Goal: Transaction & Acquisition: Purchase product/service

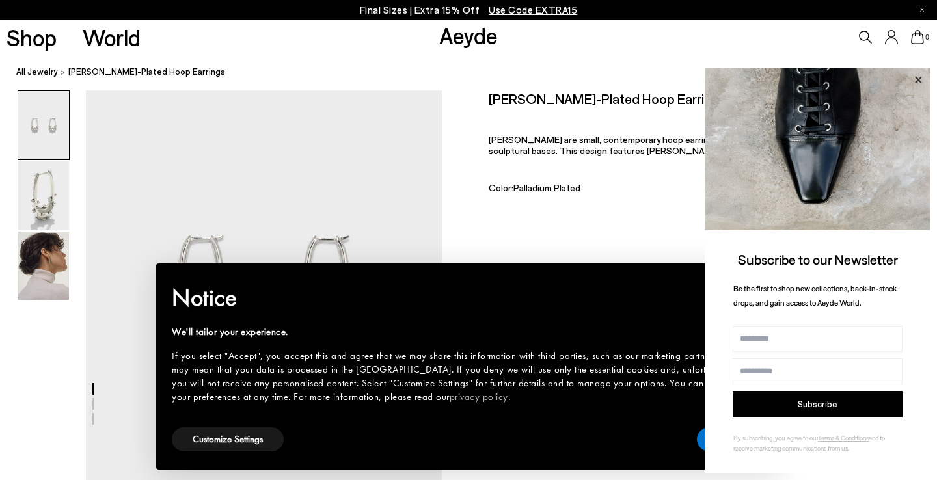
click at [917, 79] on icon at bounding box center [918, 79] width 7 height 7
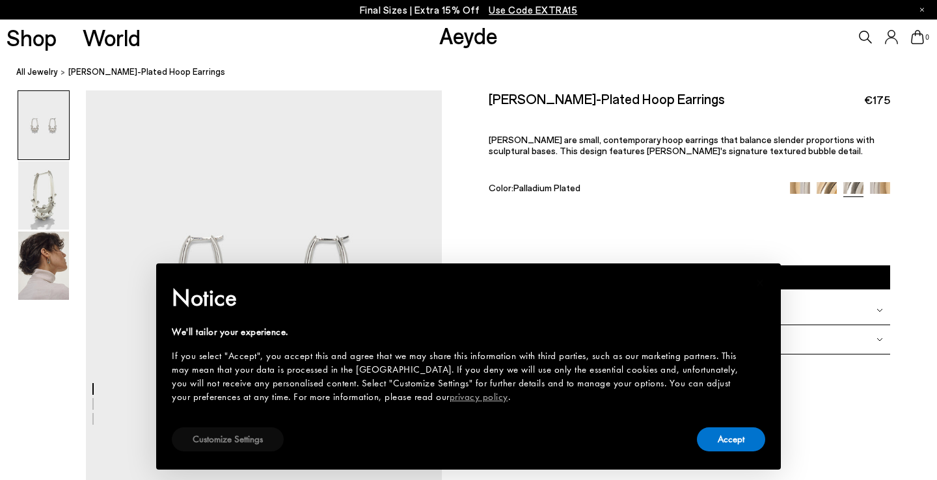
click at [243, 436] on button "Customize Settings" at bounding box center [228, 440] width 112 height 24
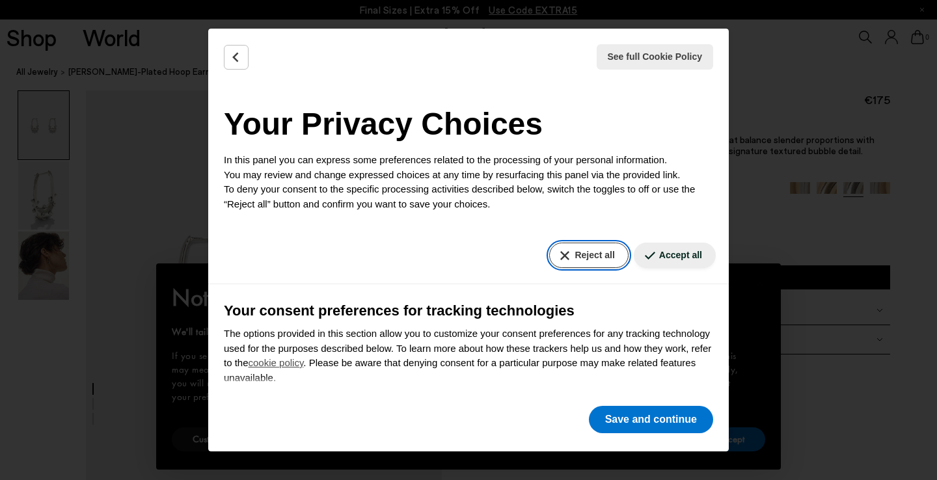
click at [586, 255] on button "Reject all" at bounding box center [588, 255] width 79 height 25
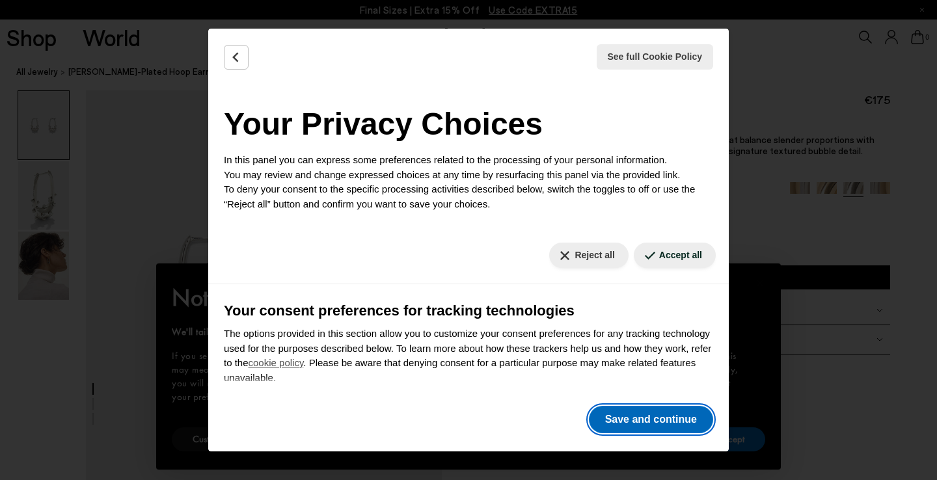
click at [646, 409] on button "Save and continue" at bounding box center [651, 419] width 124 height 27
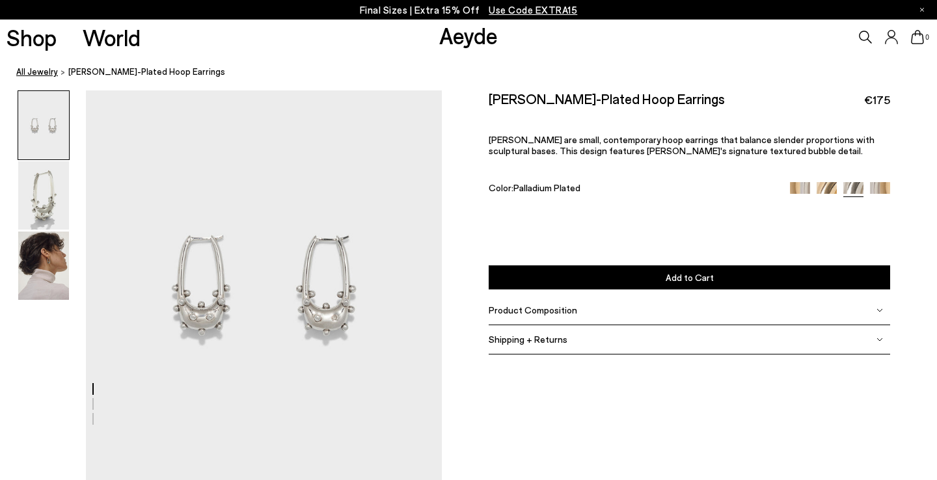
click at [38, 72] on link "All Jewelry" at bounding box center [37, 72] width 42 height 14
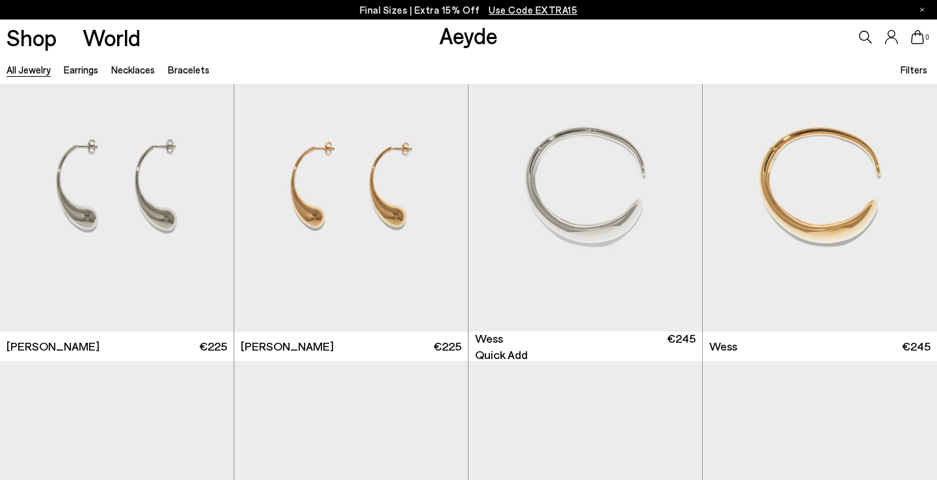
scroll to position [321, 0]
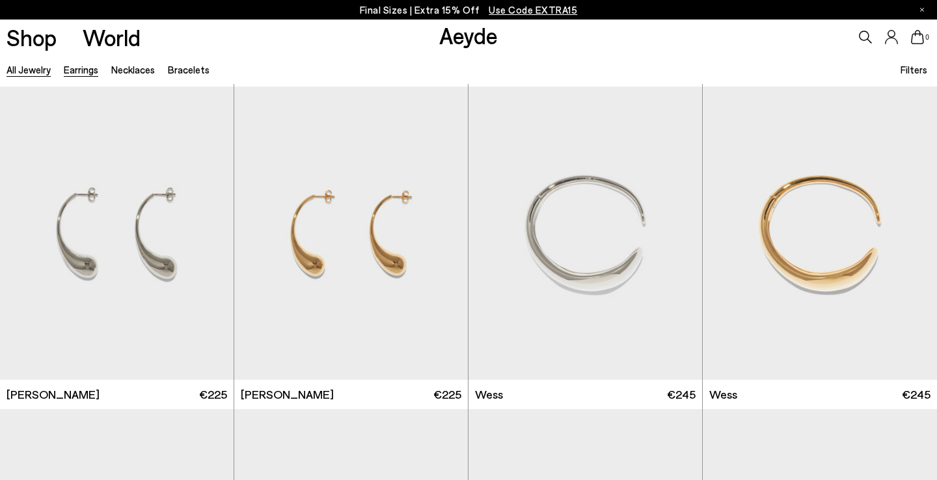
click at [83, 74] on link "Earrings" at bounding box center [81, 70] width 34 height 12
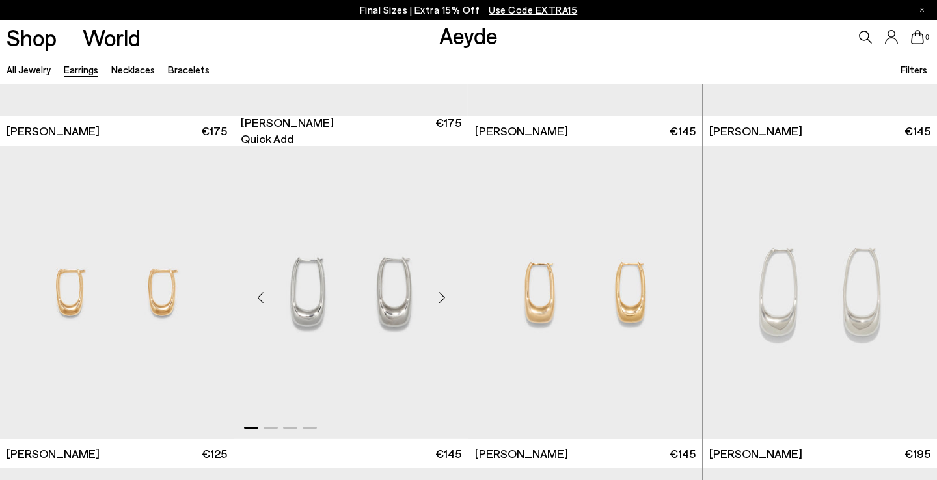
scroll to position [2446, 0]
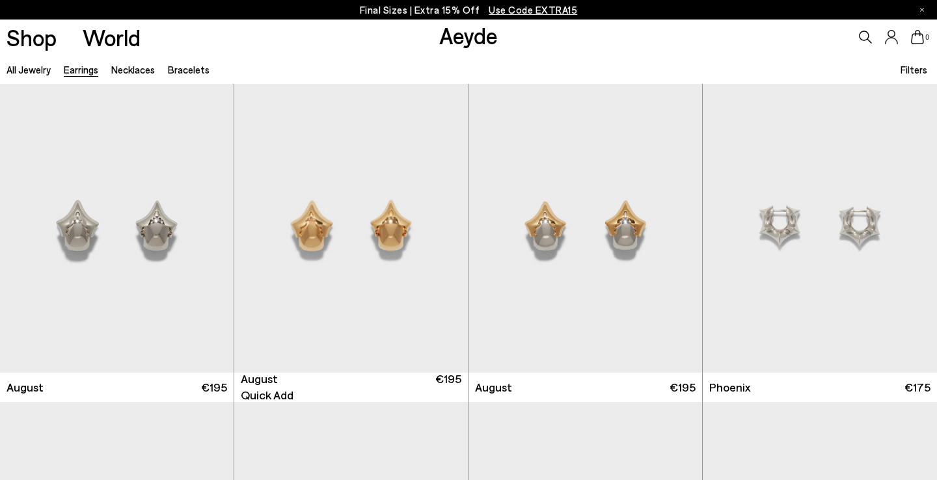
scroll to position [2609, 0]
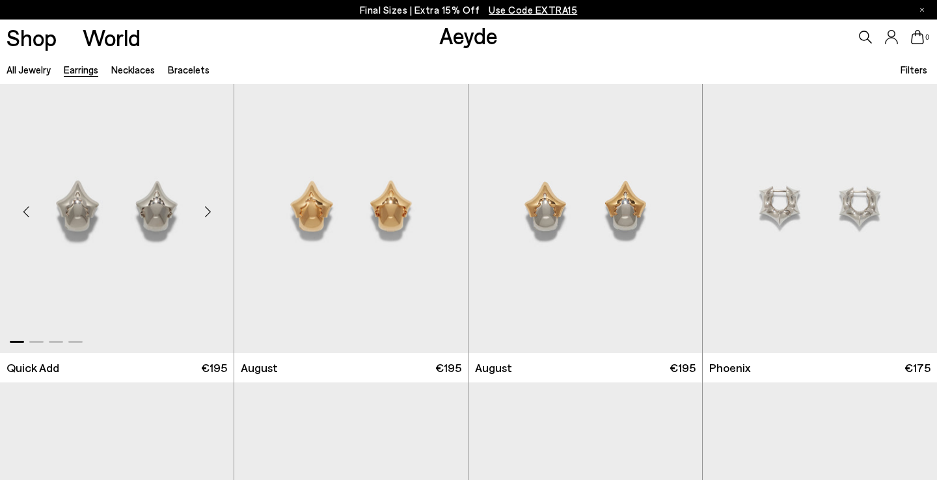
click at [204, 210] on div "Next slide" at bounding box center [207, 211] width 39 height 39
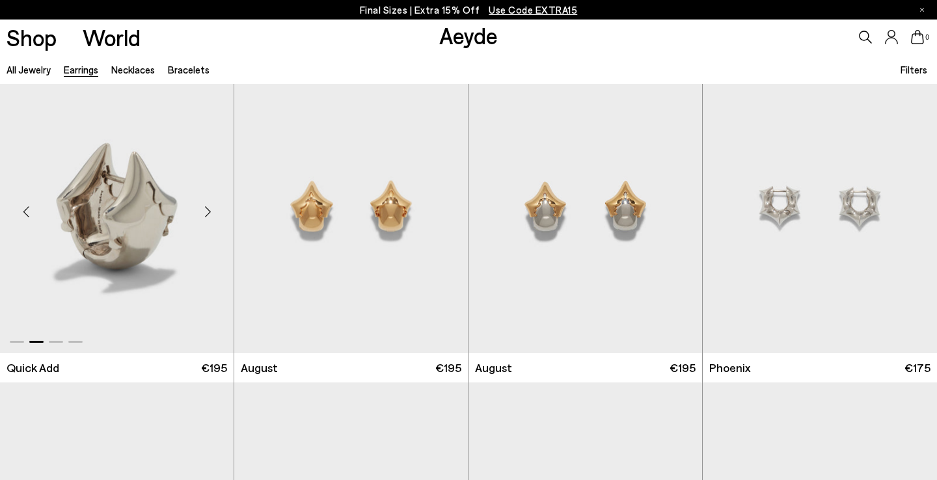
click at [204, 210] on div "Next slide" at bounding box center [207, 211] width 39 height 39
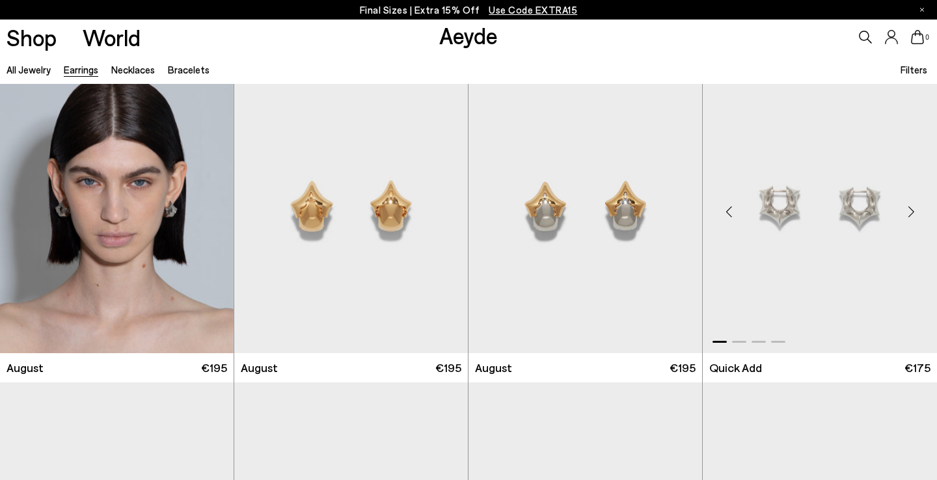
click at [911, 211] on div "Next slide" at bounding box center [911, 211] width 39 height 39
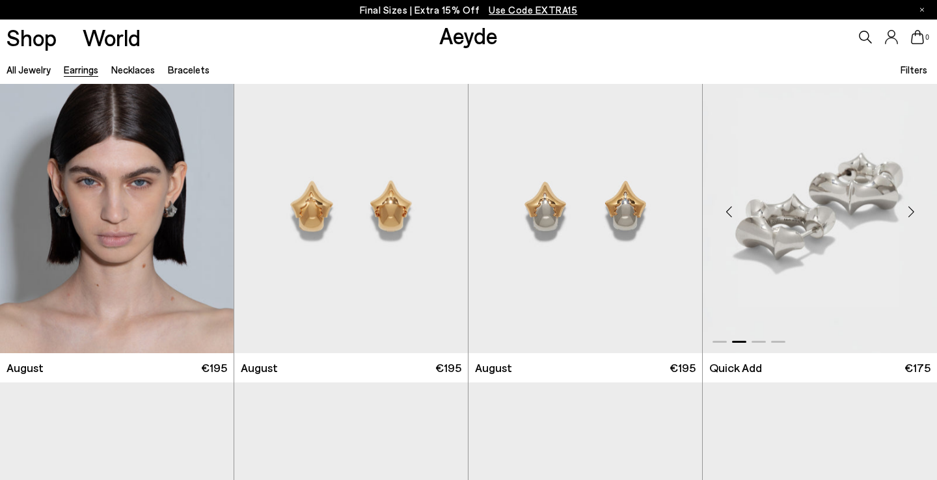
click at [911, 211] on div "Next slide" at bounding box center [911, 211] width 39 height 39
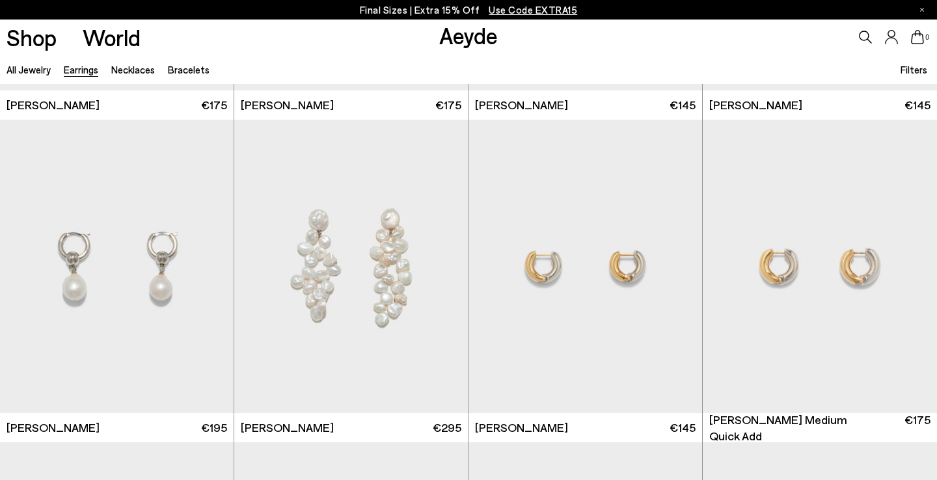
scroll to position [3819, 0]
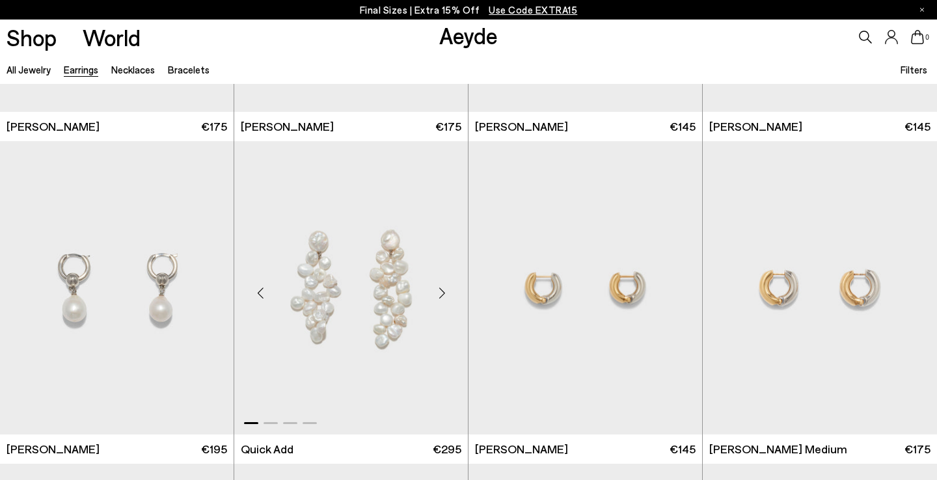
click at [442, 292] on div "Next slide" at bounding box center [441, 293] width 39 height 39
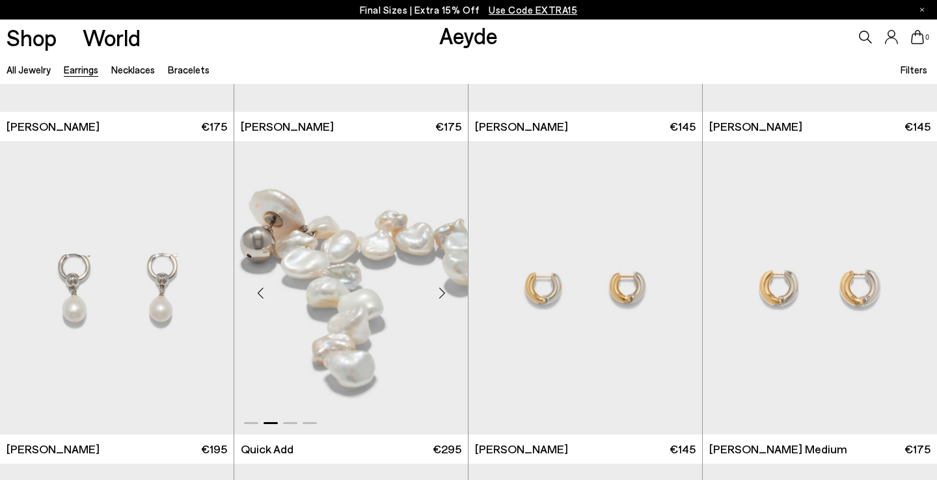
click at [442, 292] on div "Next slide" at bounding box center [441, 293] width 39 height 39
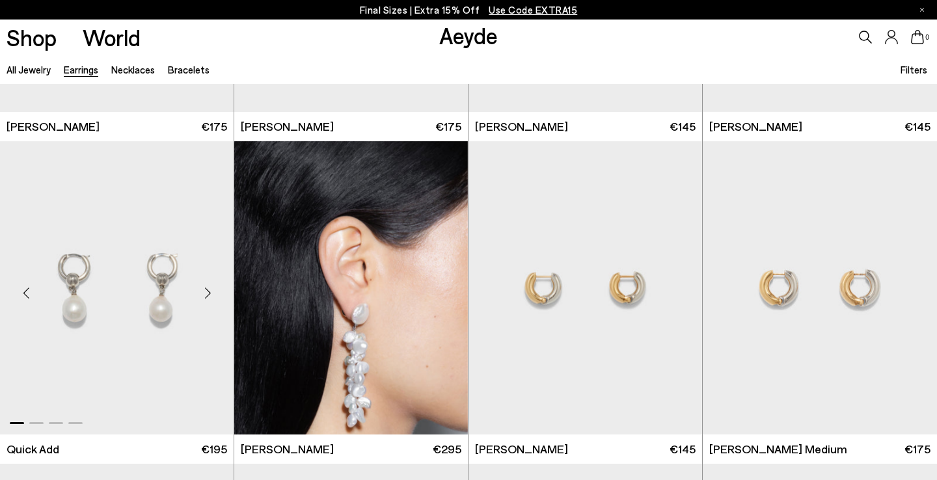
click at [202, 292] on div "Next slide" at bounding box center [207, 293] width 39 height 39
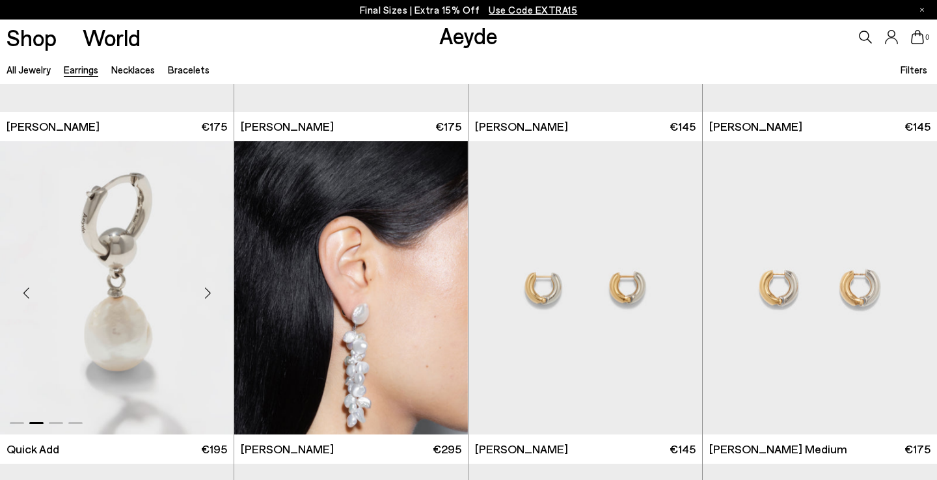
click at [202, 292] on div "Next slide" at bounding box center [207, 293] width 39 height 39
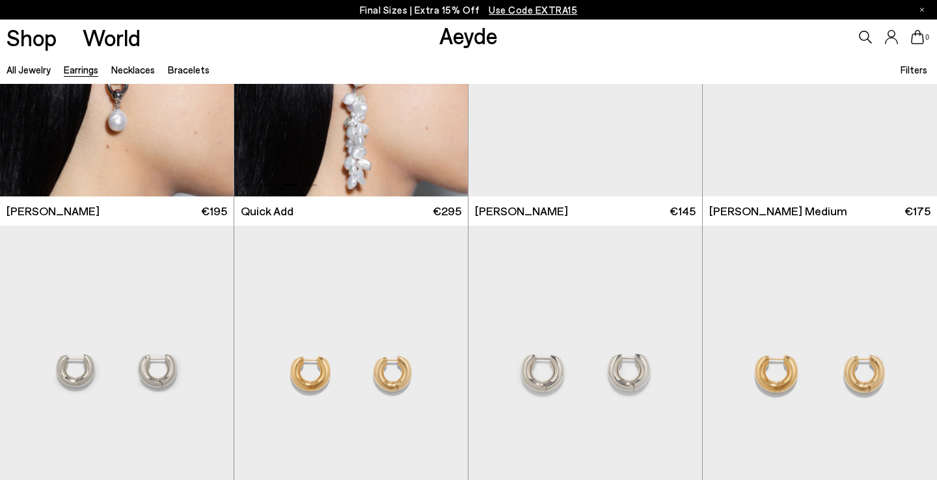
scroll to position [4234, 0]
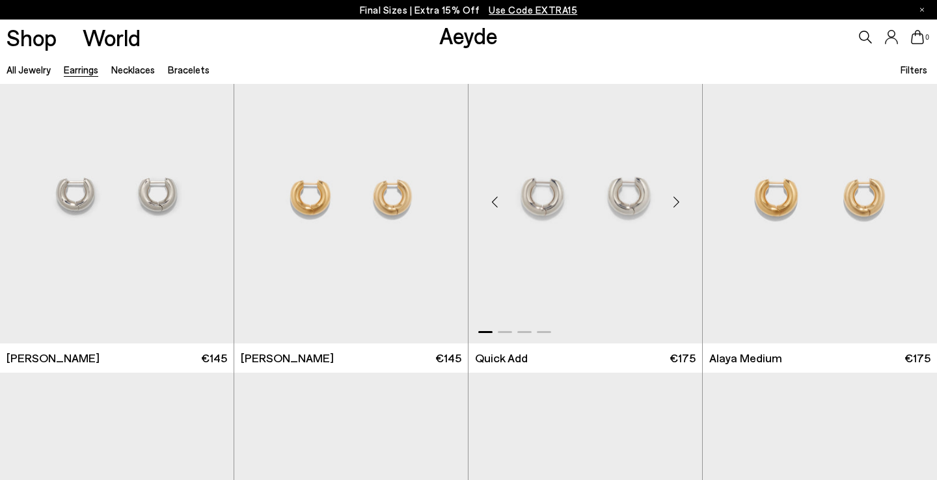
click at [677, 197] on div "Next slide" at bounding box center [676, 201] width 39 height 39
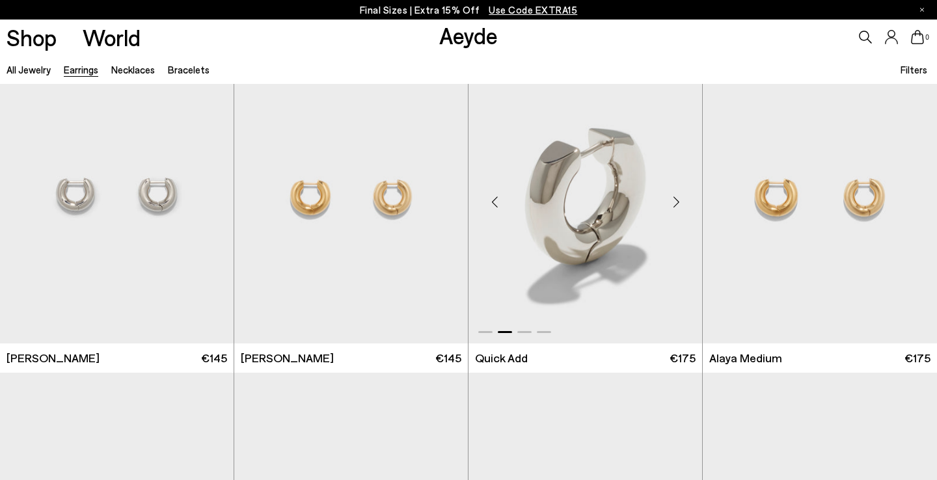
click at [677, 197] on div "Next slide" at bounding box center [676, 201] width 39 height 39
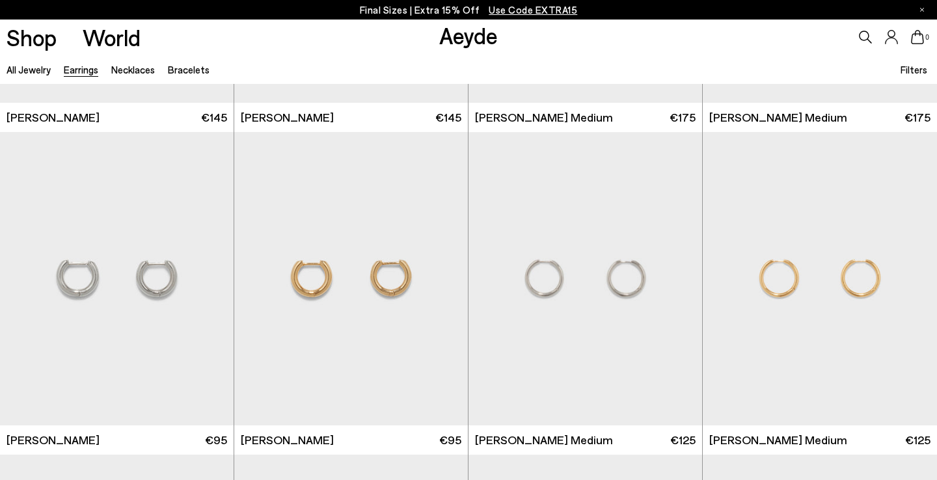
scroll to position [4877, 0]
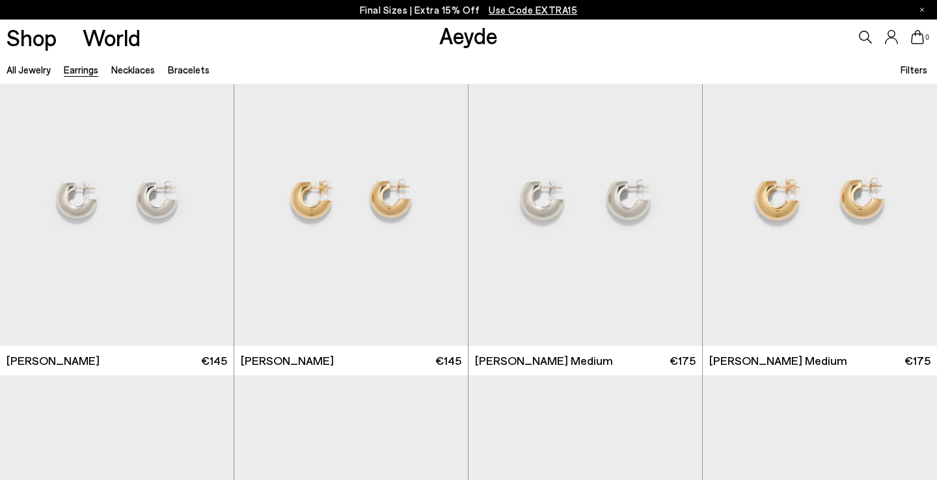
click at [469, 33] on link "Aeyde" at bounding box center [468, 34] width 59 height 27
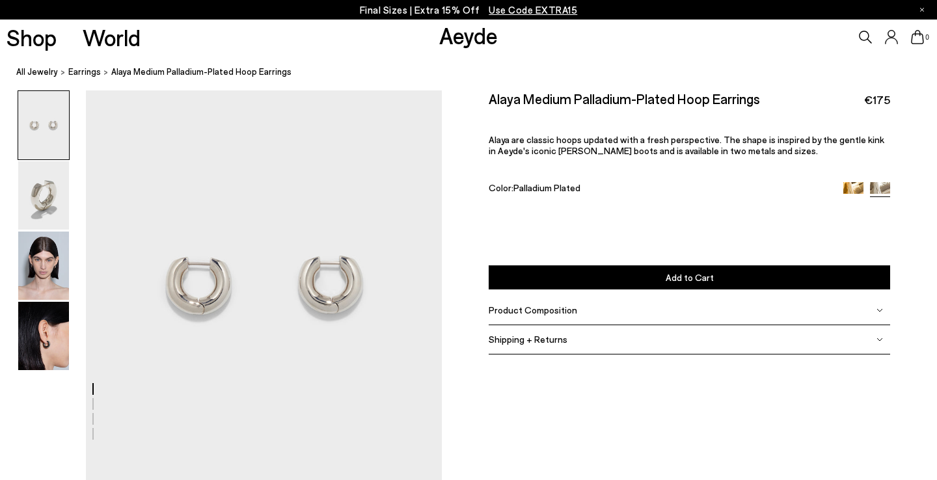
click at [563, 305] on span "Product Composition" at bounding box center [533, 310] width 88 height 11
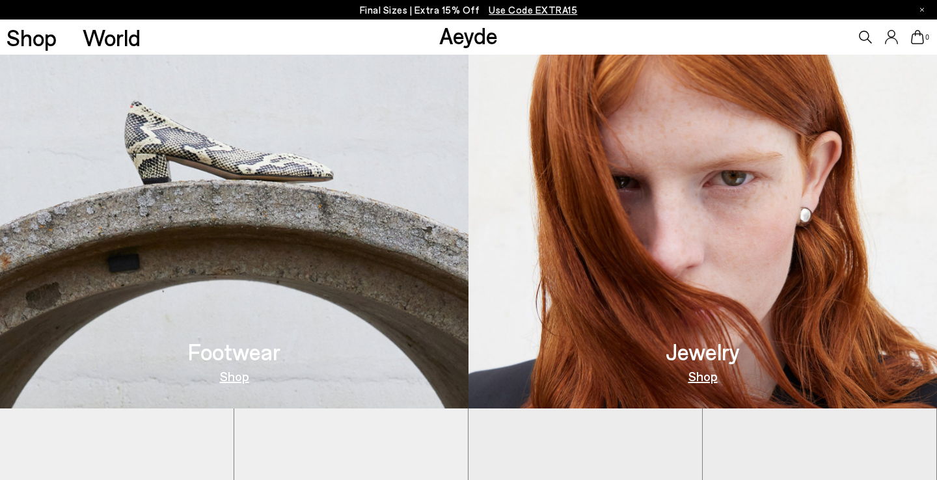
scroll to position [588, 0]
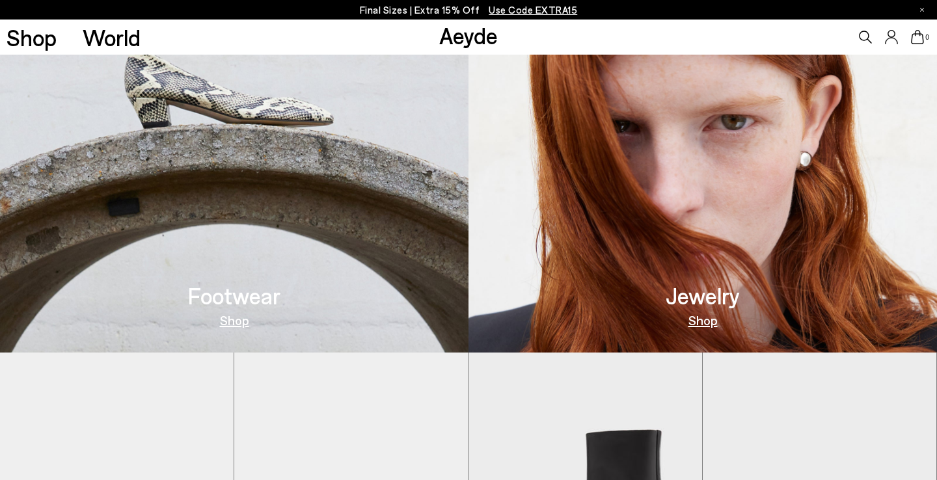
click at [280, 187] on img at bounding box center [234, 122] width 469 height 461
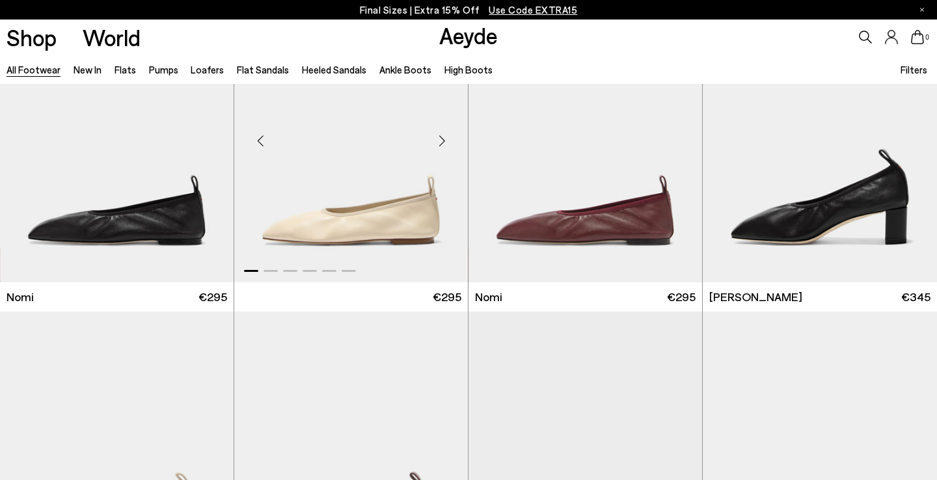
scroll to position [2941, 0]
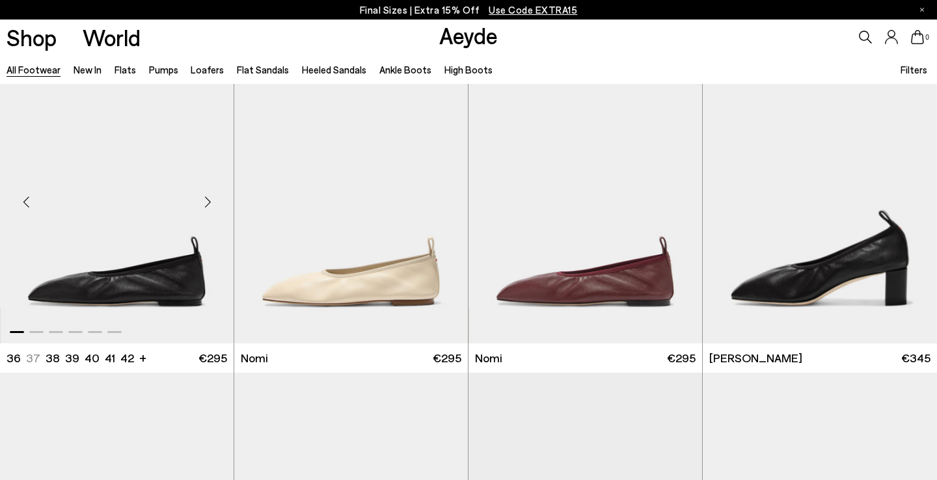
click at [131, 269] on img "1 / 6" at bounding box center [117, 196] width 234 height 293
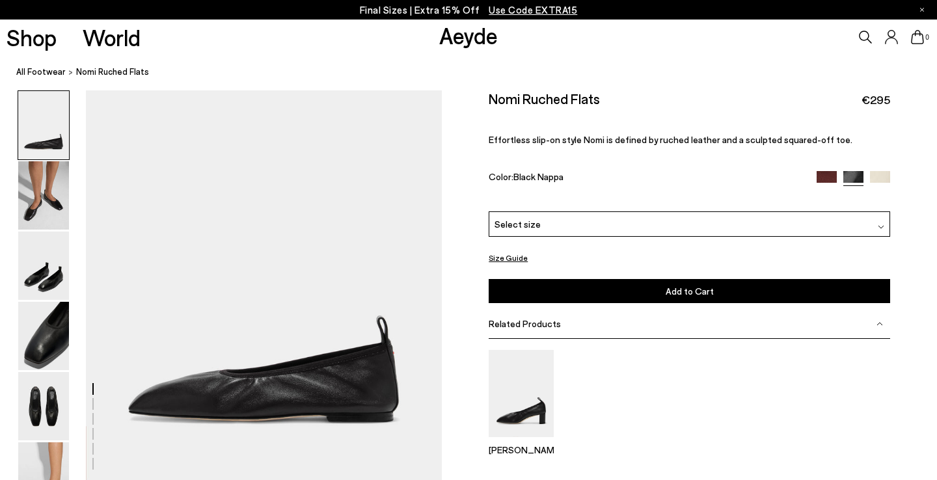
scroll to position [199, 0]
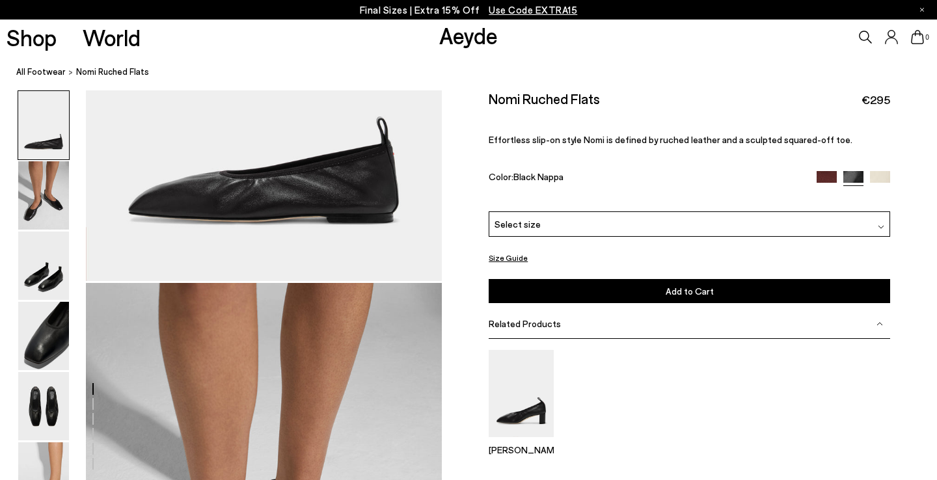
click at [615, 211] on div "Select size" at bounding box center [690, 223] width 402 height 25
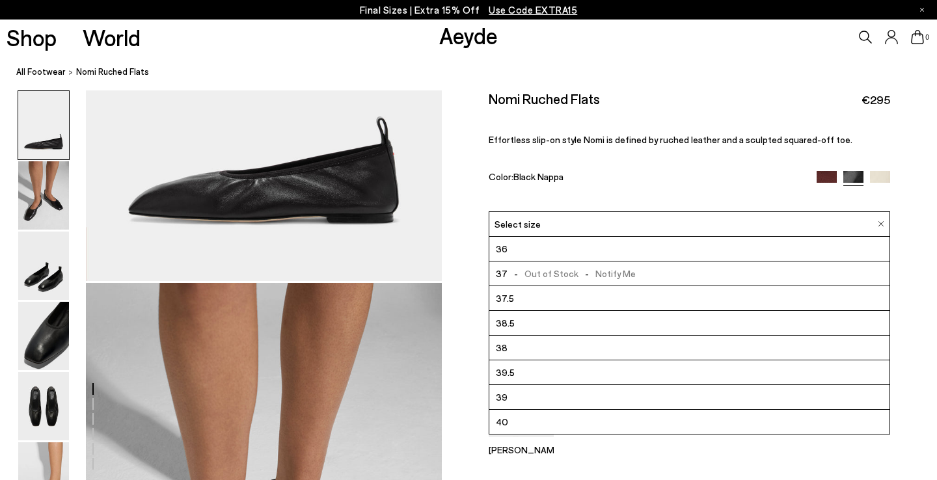
scroll to position [74, 0]
click at [612, 429] on div "Narissa" at bounding box center [690, 408] width 402 height 139
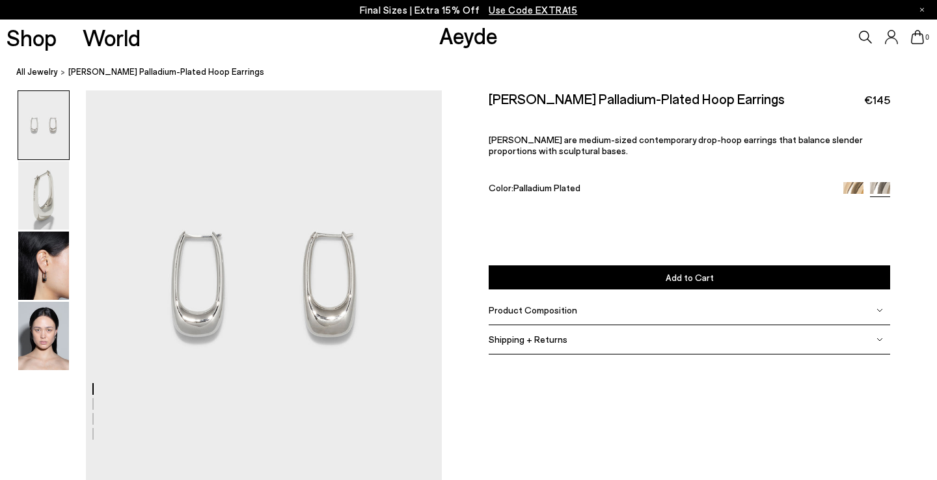
click at [562, 296] on div "Product Composition" at bounding box center [690, 310] width 402 height 29
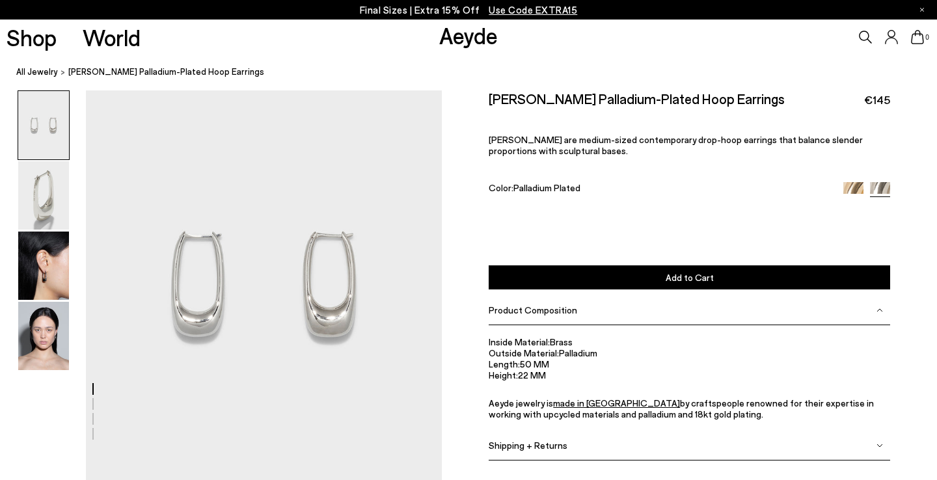
click at [562, 305] on span "Product Composition" at bounding box center [533, 310] width 88 height 11
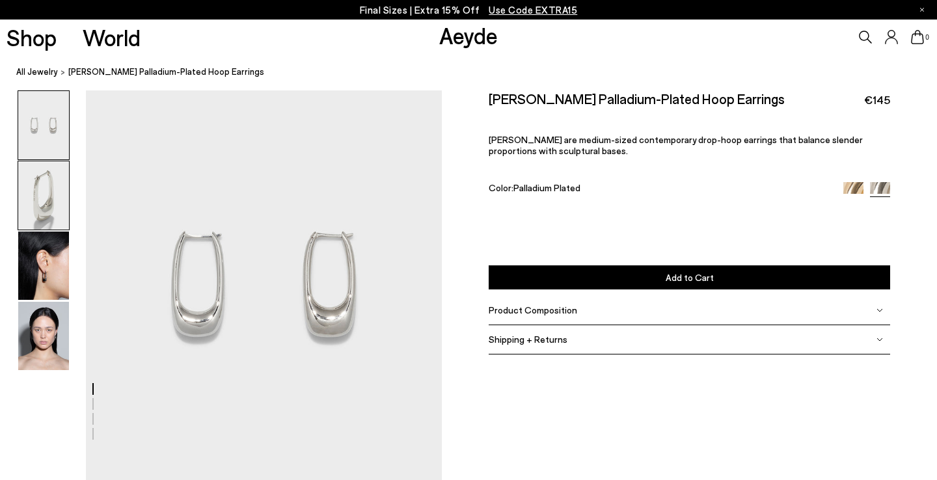
click at [34, 200] on img at bounding box center [43, 195] width 51 height 68
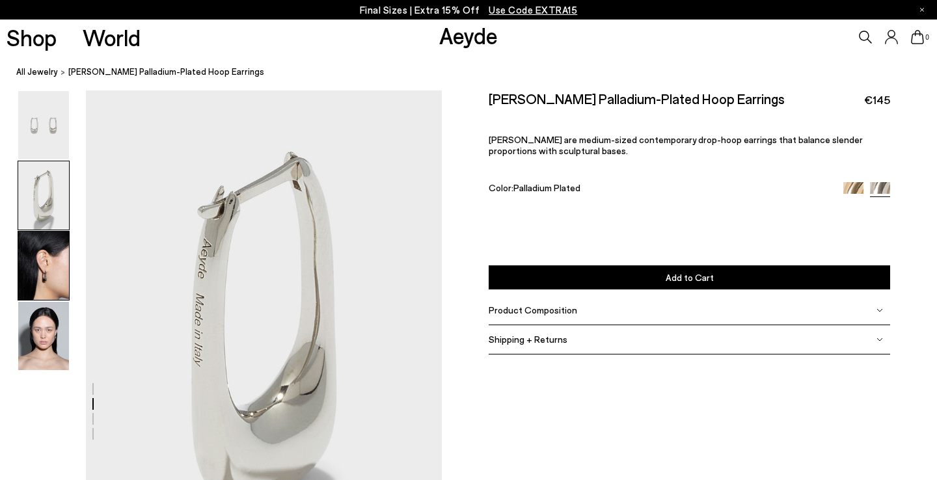
scroll to position [393, 0]
click at [61, 285] on img at bounding box center [43, 266] width 51 height 68
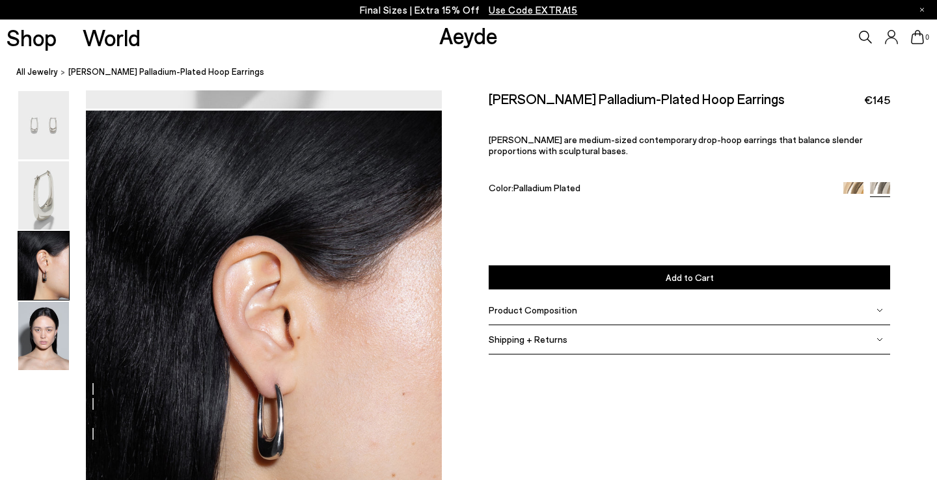
scroll to position [870, 0]
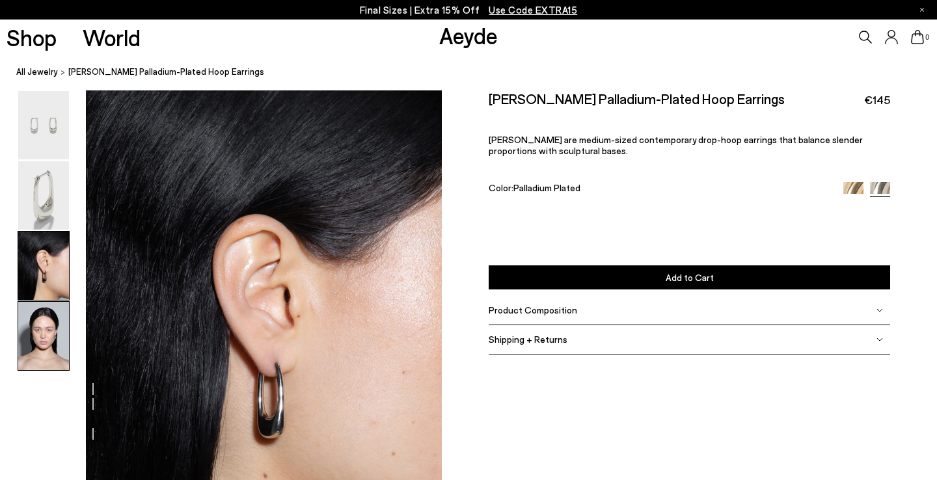
click at [60, 333] on img at bounding box center [43, 336] width 51 height 68
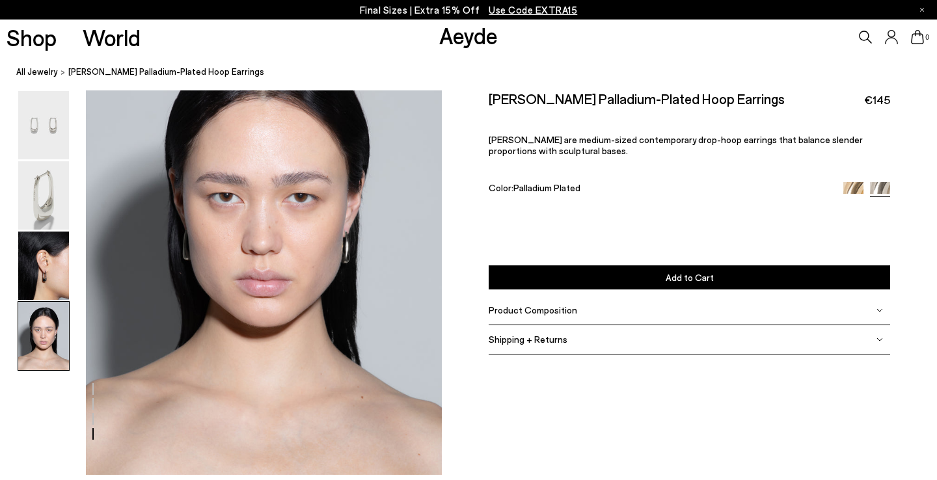
scroll to position [1436, 0]
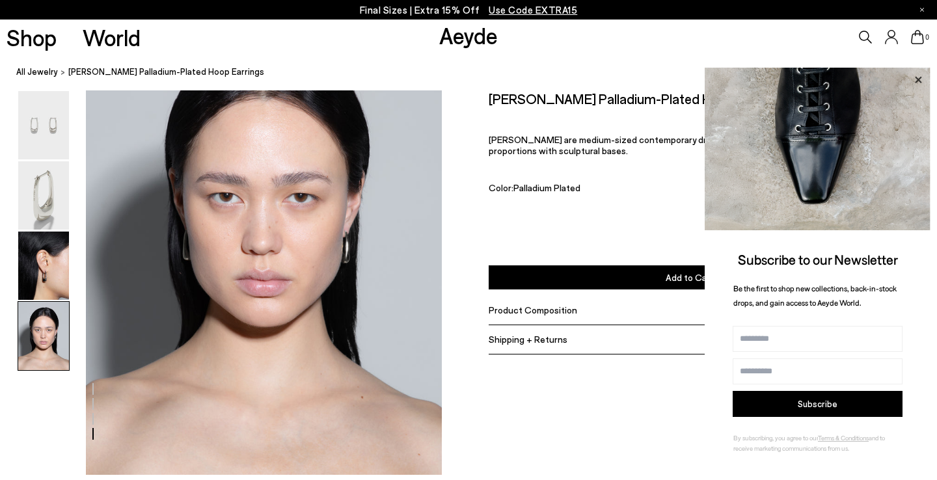
click at [917, 74] on icon at bounding box center [918, 80] width 17 height 17
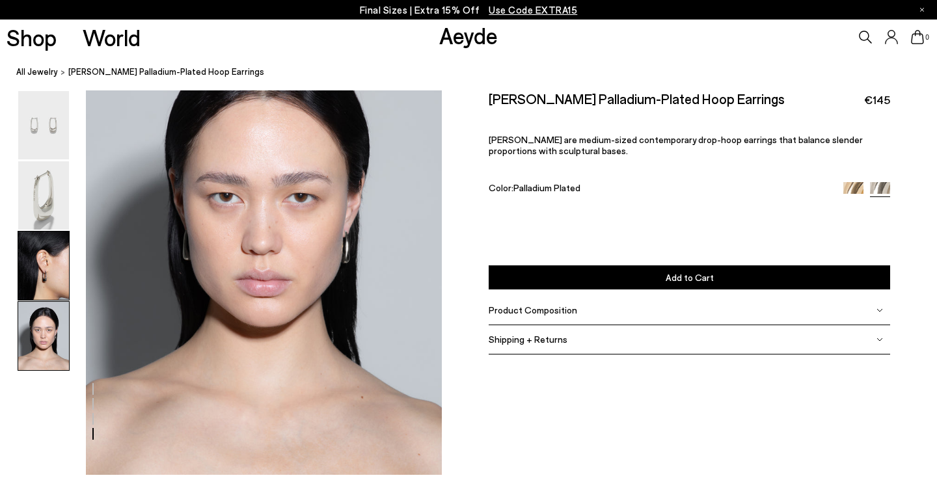
click at [54, 269] on img at bounding box center [43, 266] width 51 height 68
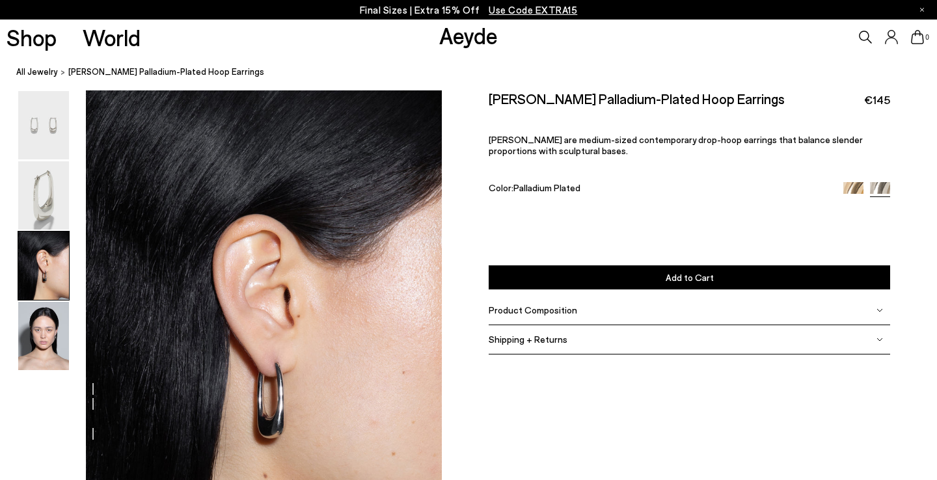
scroll to position [870, 0]
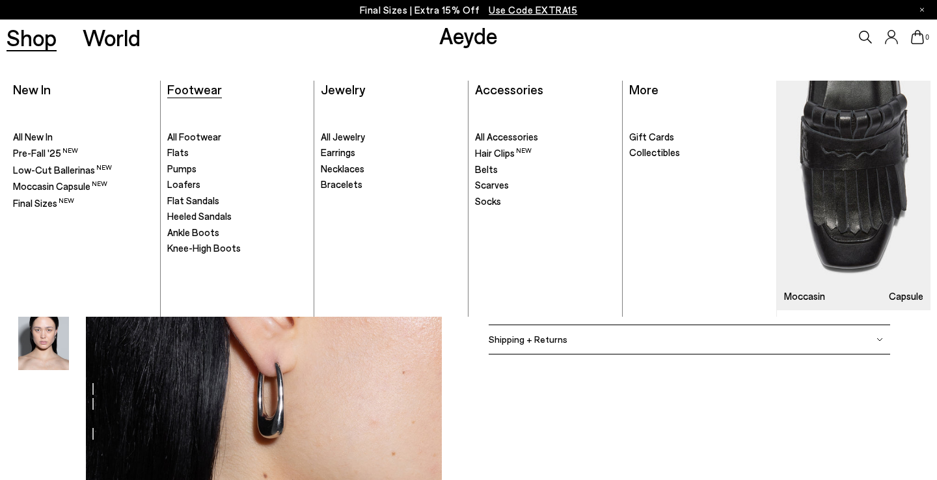
click at [198, 87] on span "Footwear" at bounding box center [194, 89] width 55 height 16
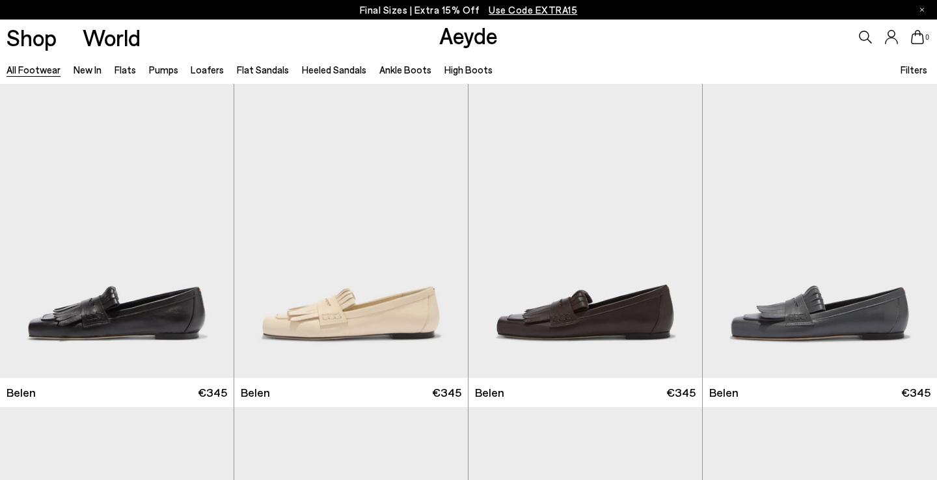
click at [926, 65] on span "Filters" at bounding box center [914, 70] width 27 height 12
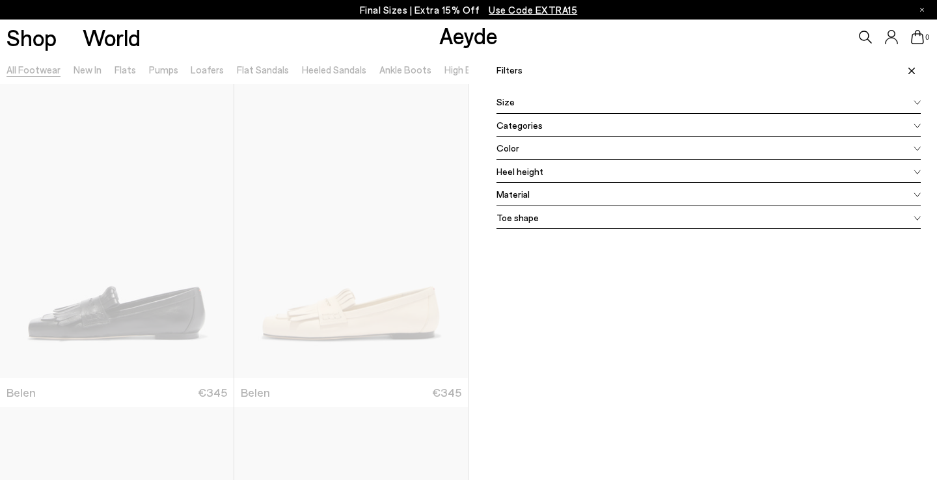
click at [517, 105] on div "Size" at bounding box center [709, 101] width 424 height 23
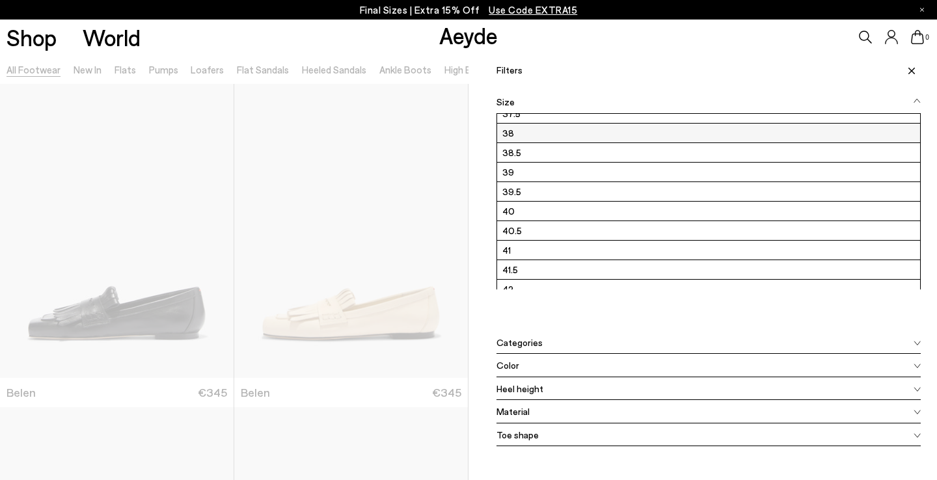
scroll to position [176, 0]
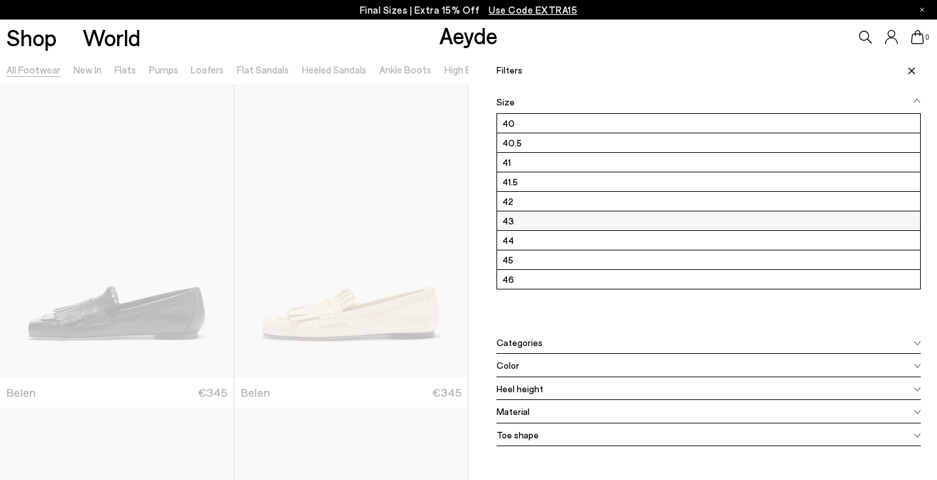
click at [541, 218] on label "43" at bounding box center [708, 220] width 423 height 19
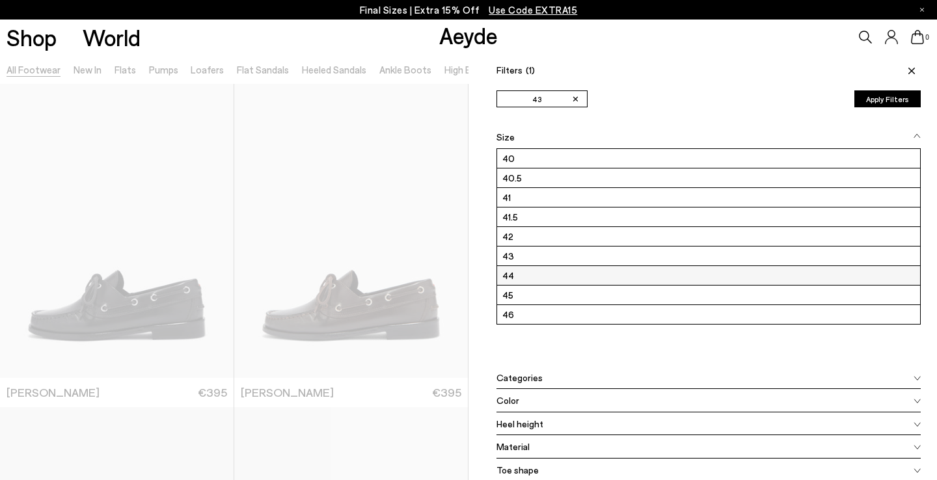
click at [549, 279] on label "44" at bounding box center [708, 275] width 423 height 19
click at [908, 74] on span at bounding box center [910, 70] width 22 height 29
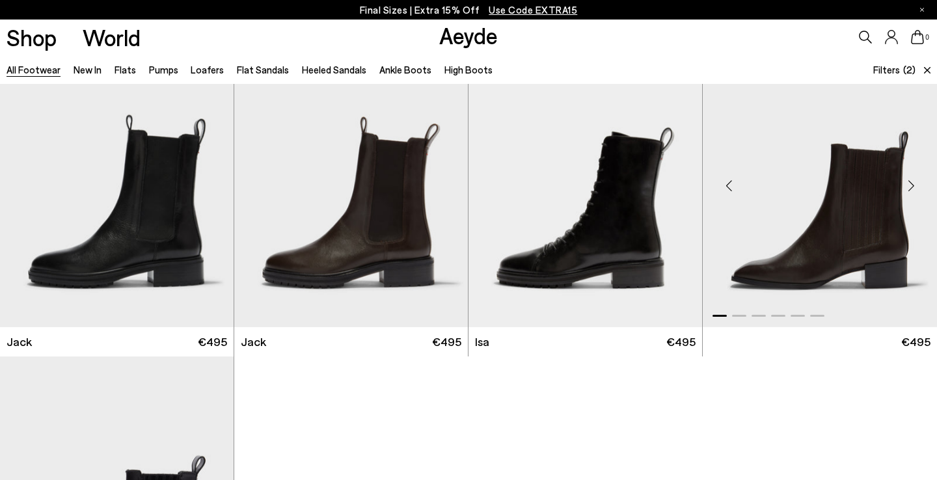
scroll to position [1009, 0]
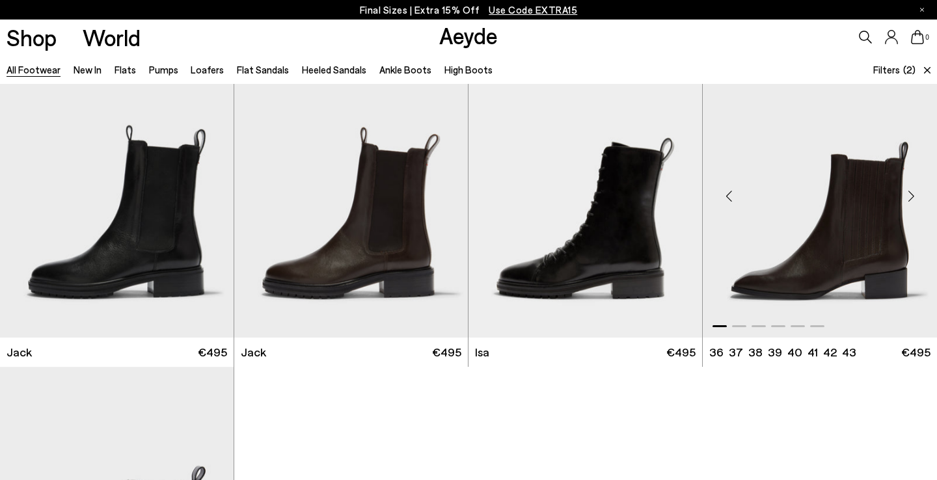
click at [860, 208] on img "1 / 6" at bounding box center [820, 190] width 234 height 293
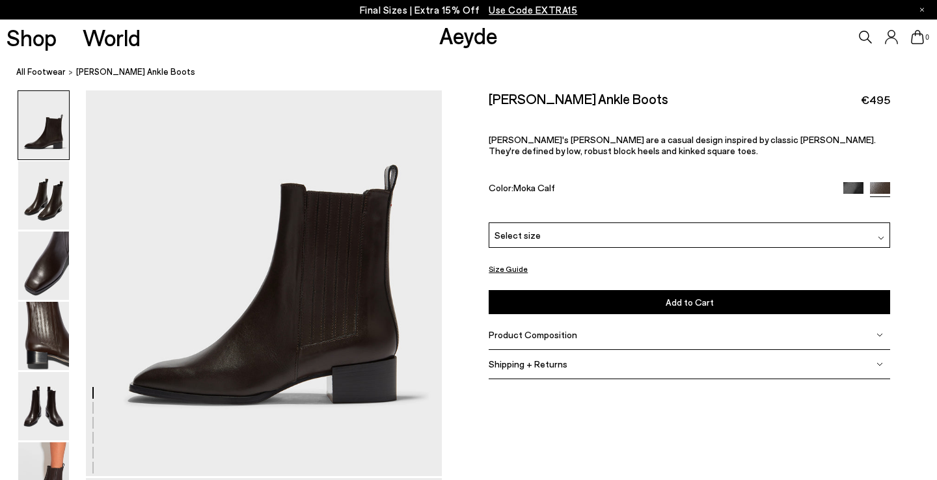
scroll to position [115, 0]
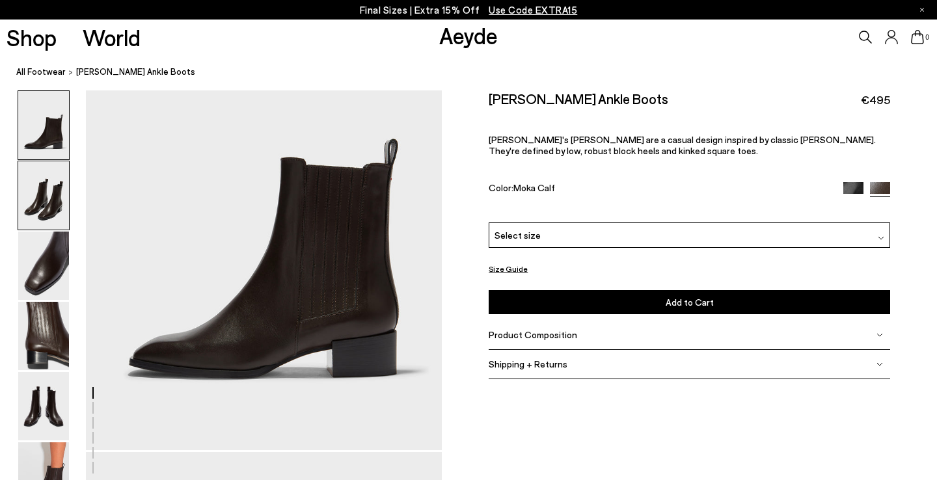
click at [57, 205] on img at bounding box center [43, 195] width 51 height 68
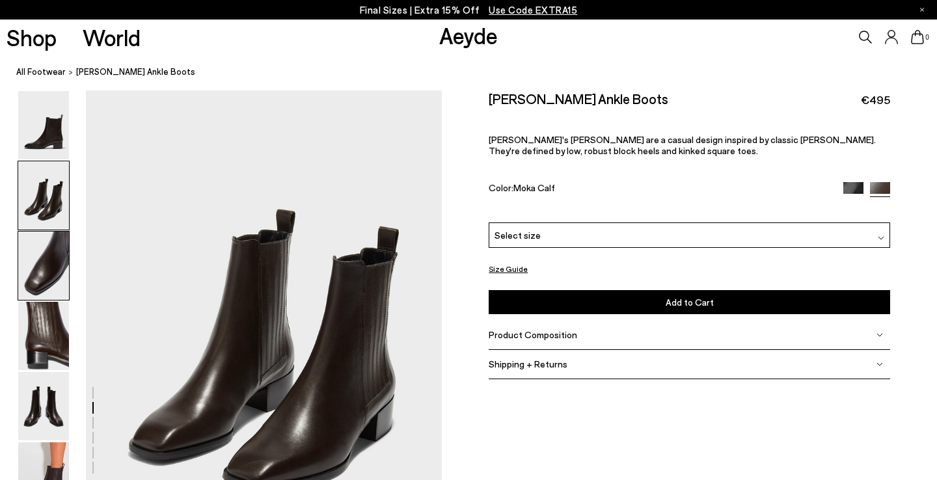
click at [62, 260] on img at bounding box center [43, 266] width 51 height 68
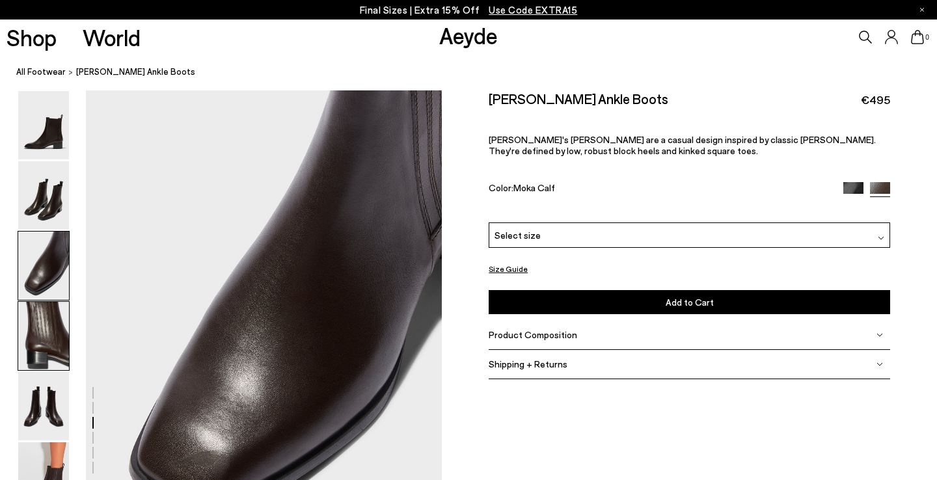
click at [60, 321] on img at bounding box center [43, 336] width 51 height 68
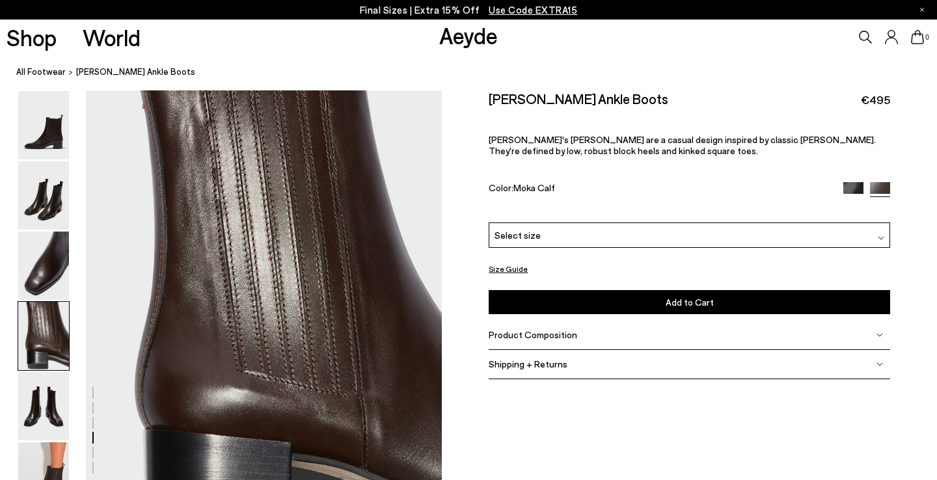
scroll to position [1499, 0]
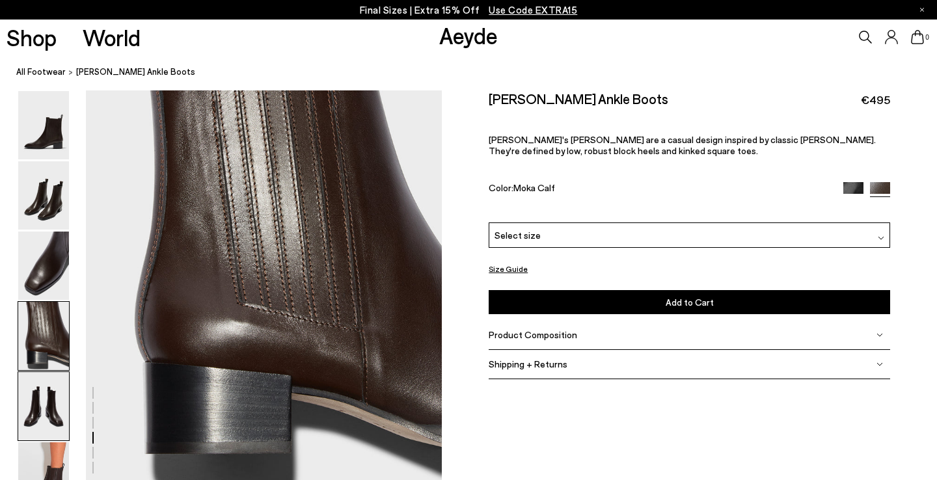
click at [59, 387] on img at bounding box center [43, 406] width 51 height 68
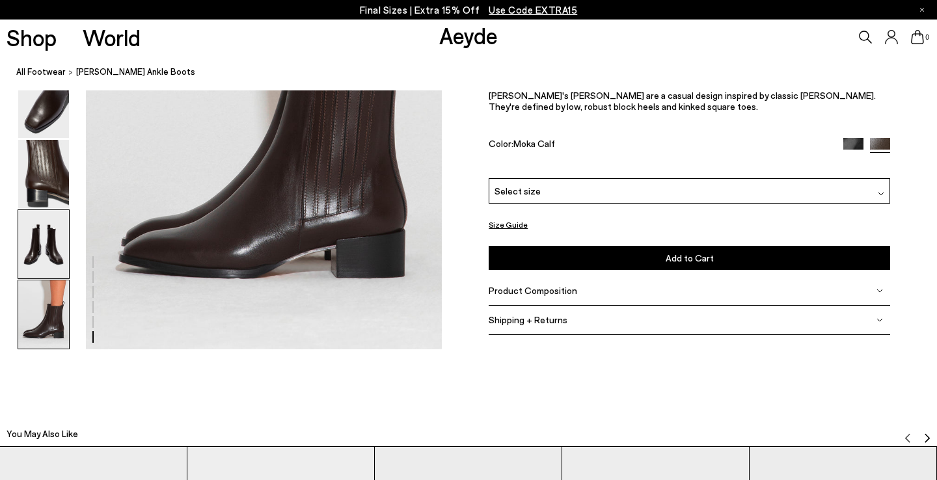
scroll to position [2577, 0]
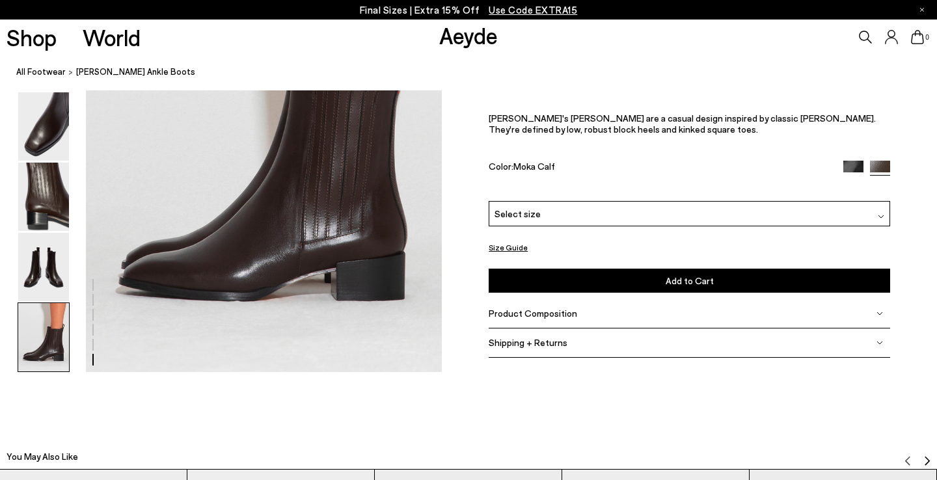
click at [562, 201] on div "Select size" at bounding box center [690, 213] width 402 height 25
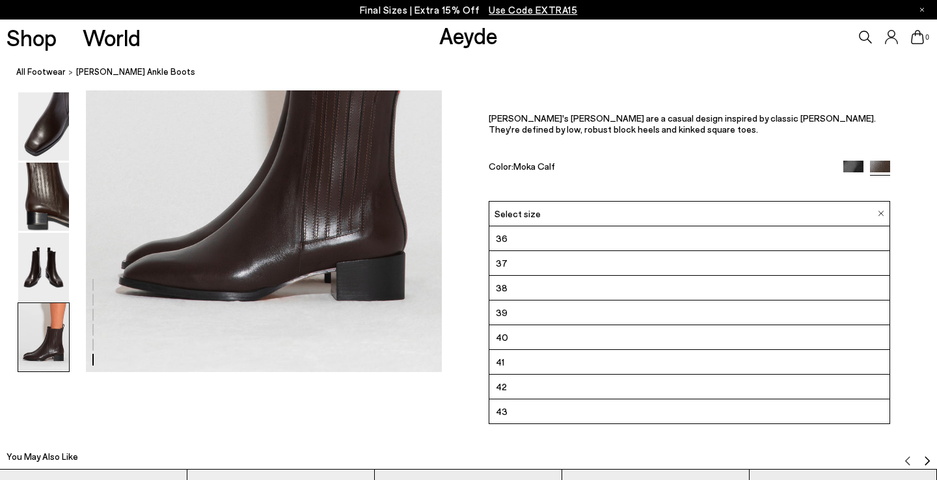
click at [521, 405] on li "43" at bounding box center [689, 412] width 400 height 25
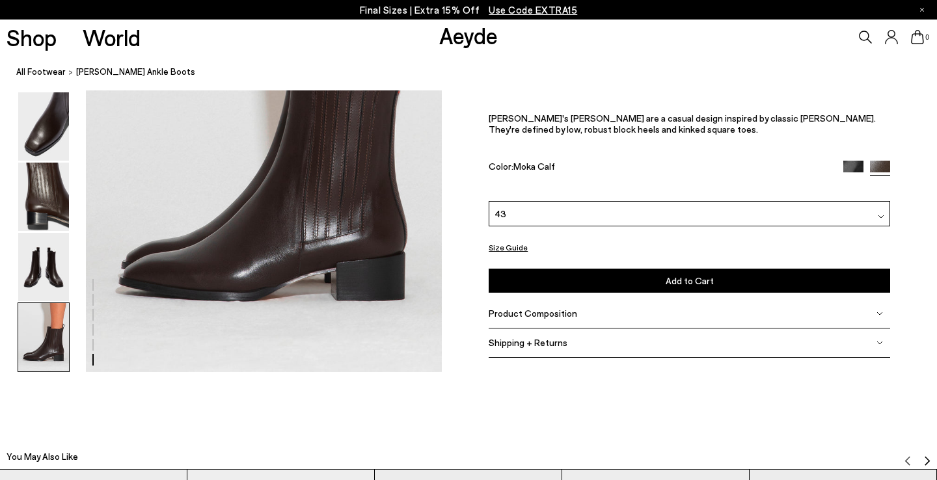
click at [849, 170] on img at bounding box center [853, 171] width 20 height 20
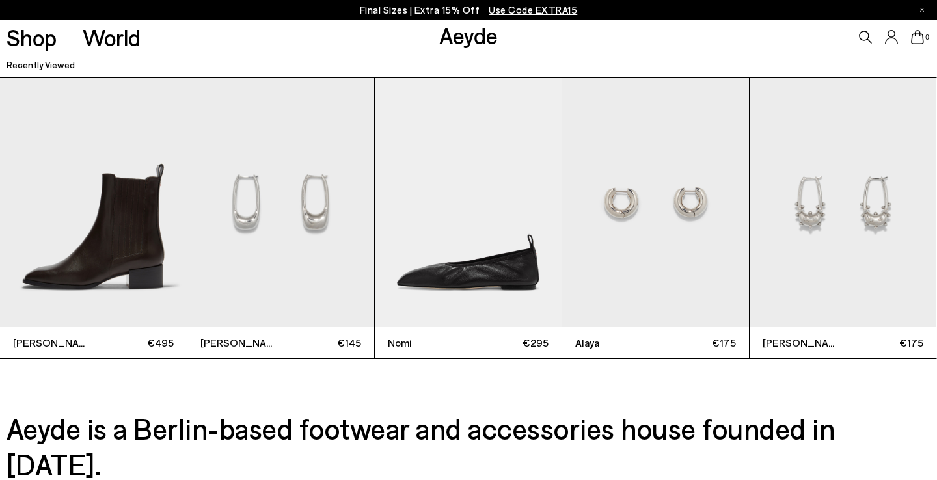
scroll to position [3333, 0]
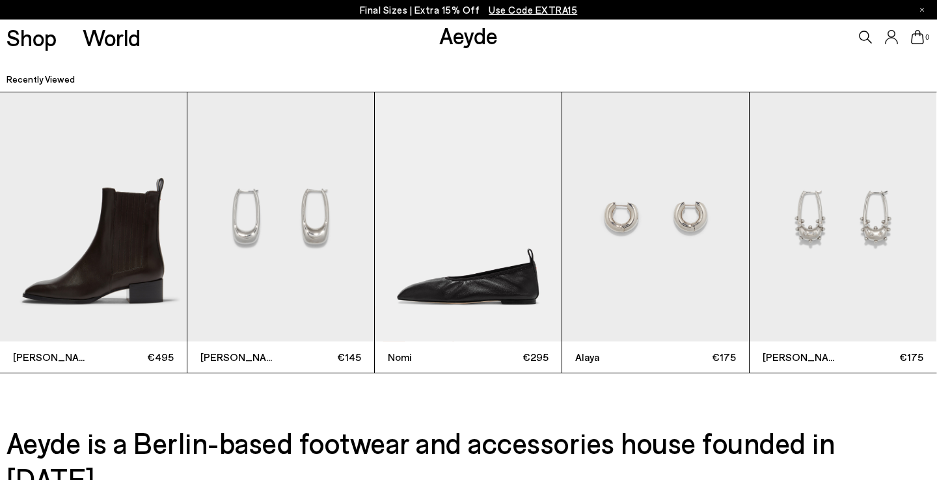
click at [847, 225] on img "5 / 5" at bounding box center [843, 216] width 187 height 249
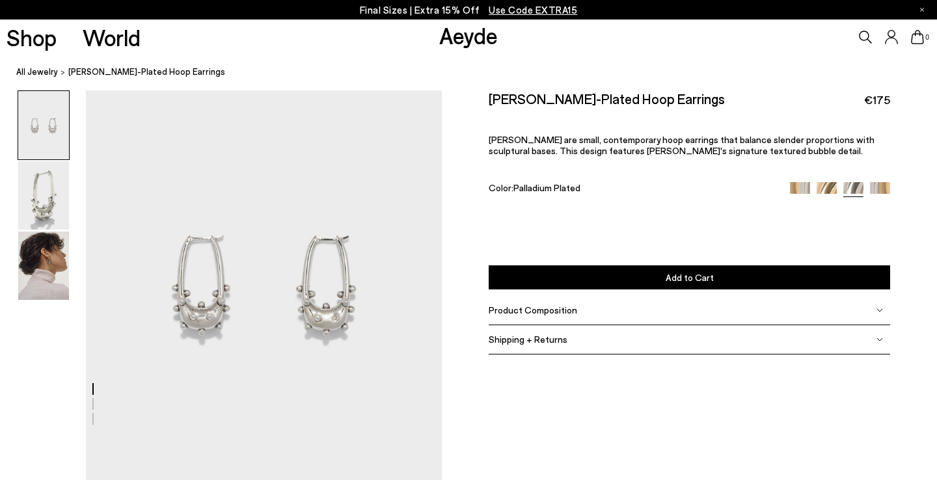
click at [535, 182] on span "Palladium Plated" at bounding box center [546, 187] width 67 height 11
copy span "Palladium"
click at [556, 305] on span "Product Composition" at bounding box center [533, 310] width 88 height 11
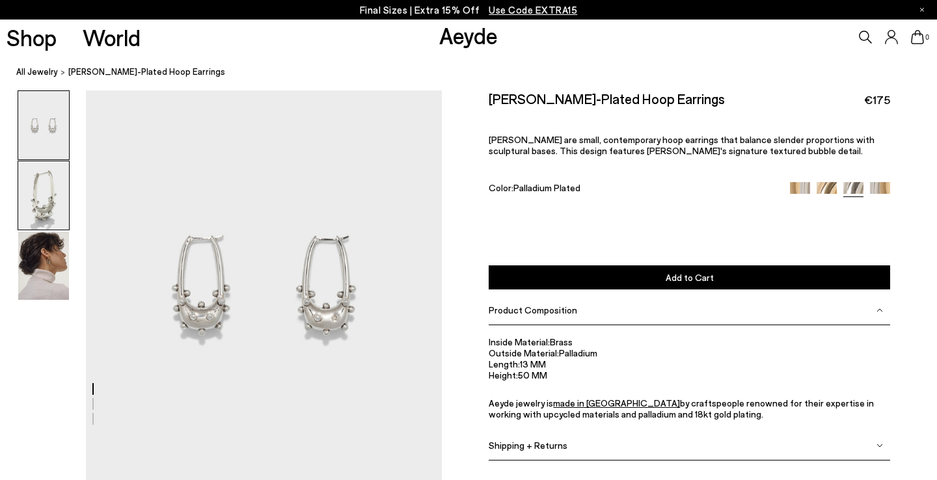
click at [51, 208] on img at bounding box center [43, 195] width 51 height 68
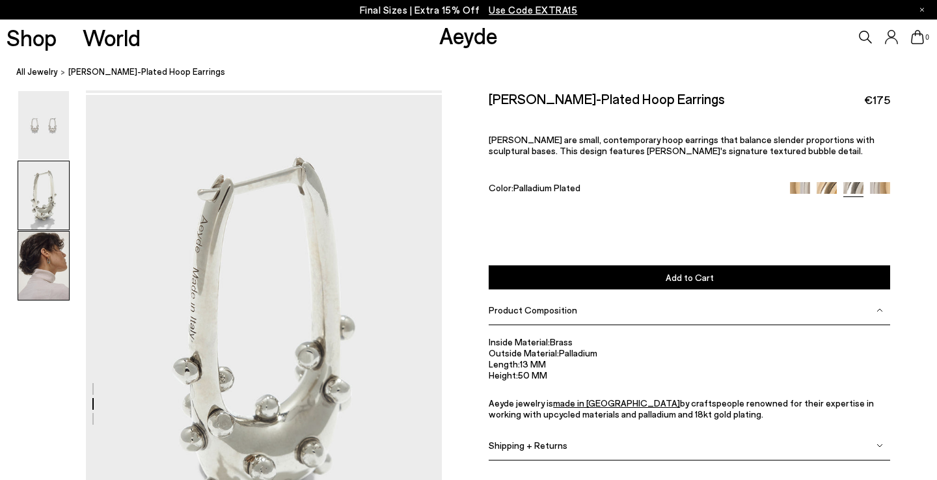
scroll to position [393, 0]
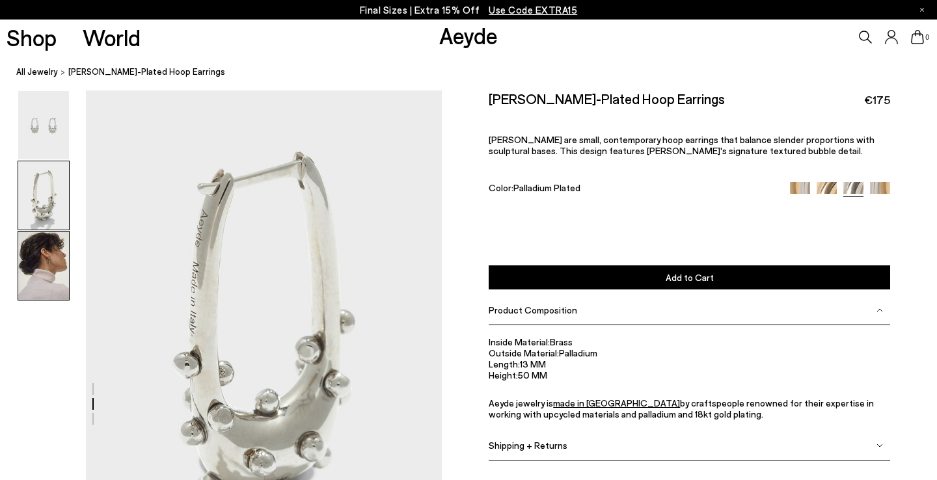
click at [55, 262] on img at bounding box center [43, 266] width 51 height 68
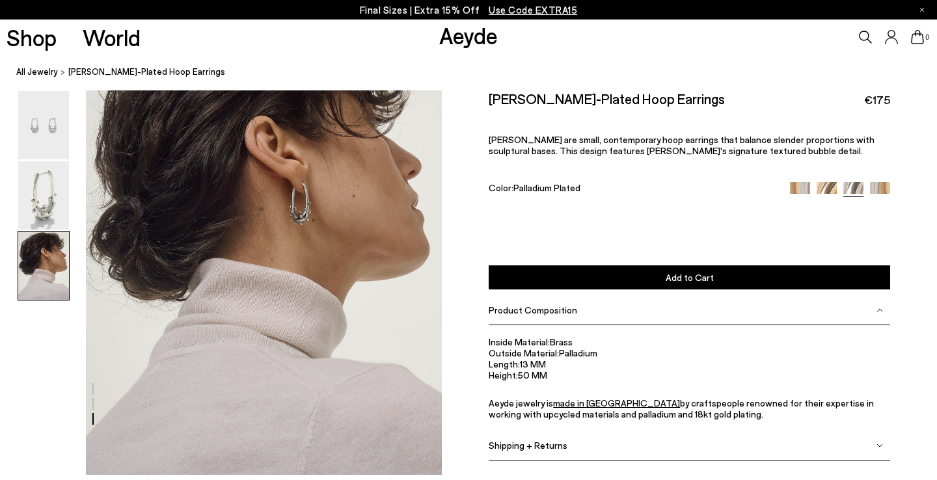
scroll to position [959, 0]
